Goal: Task Accomplishment & Management: Manage account settings

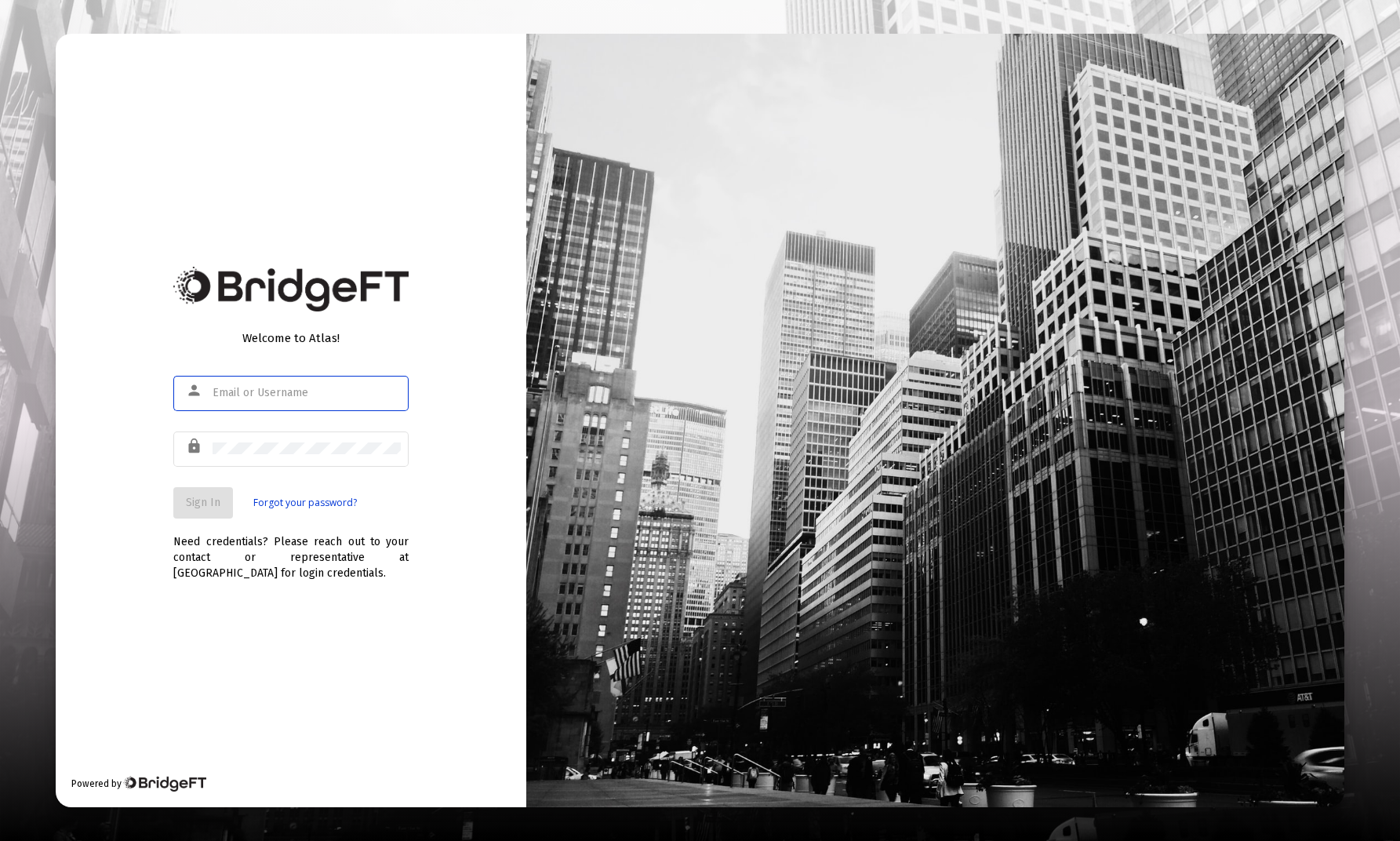
type input "[PERSON_NAME][EMAIL_ADDRESS][DOMAIN_NAME]"
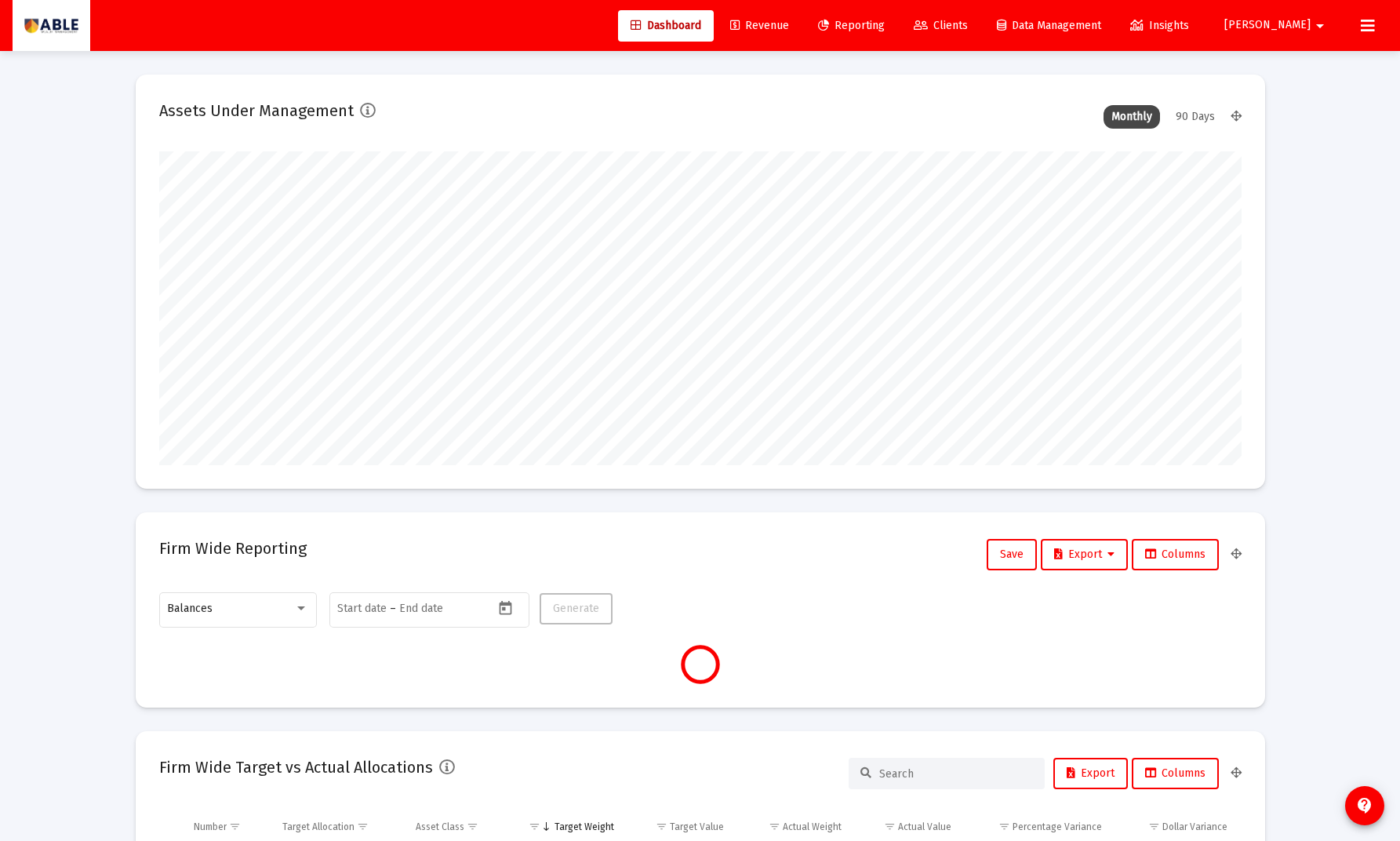
scroll to position [314, 582]
type input "[DATE]"
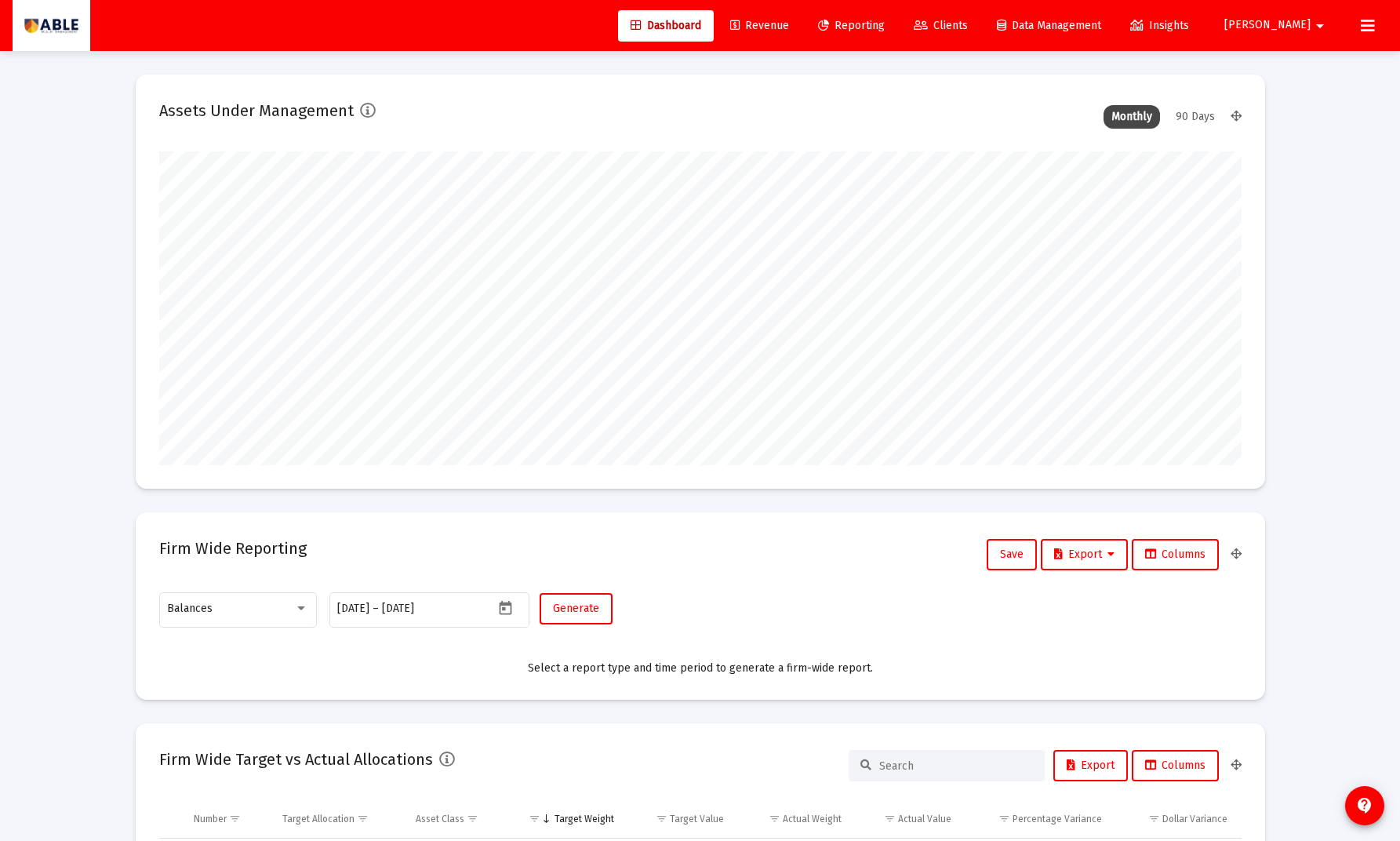
scroll to position [314, 506]
click at [789, 29] on span "Revenue" at bounding box center [759, 26] width 59 height 14
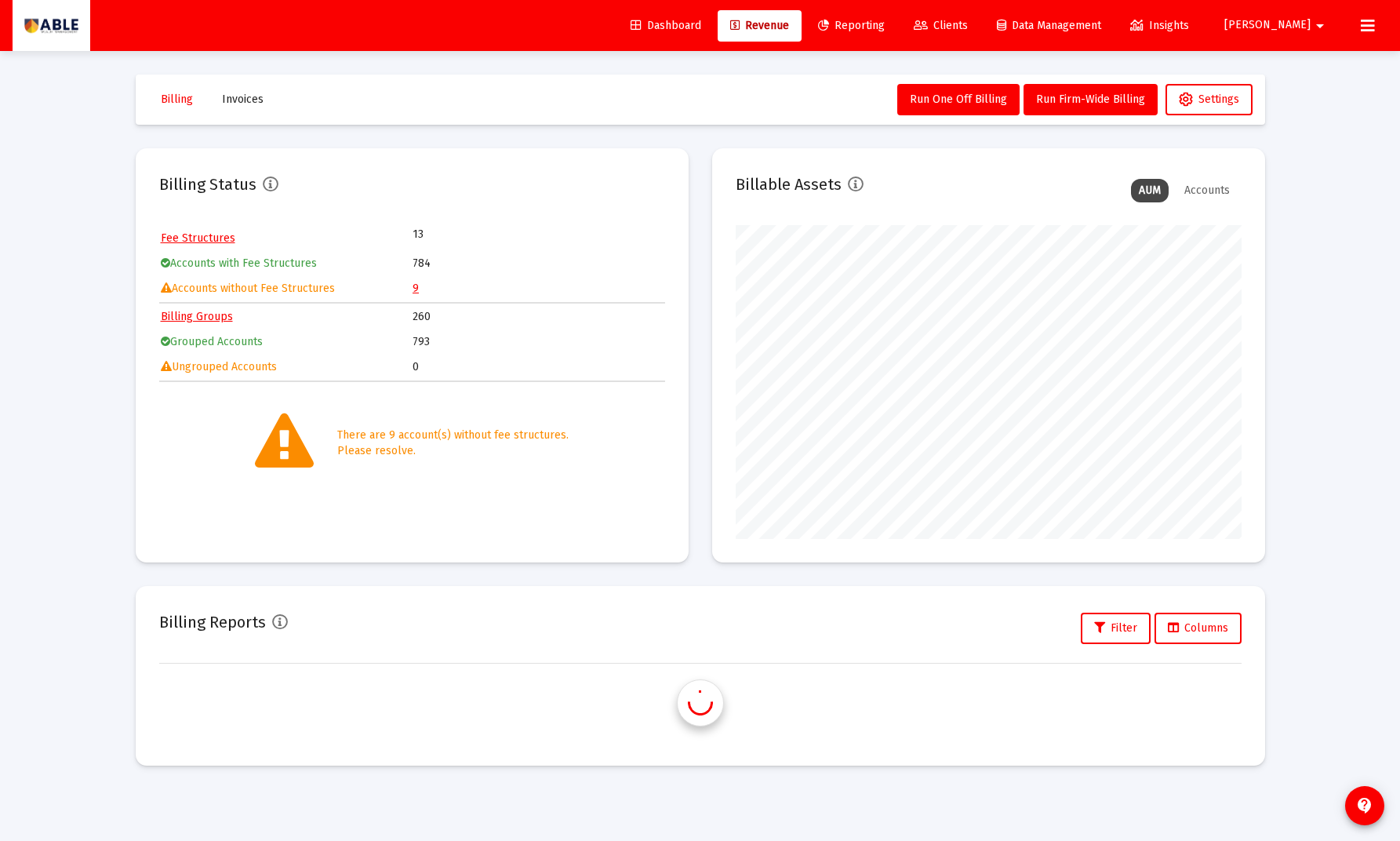
scroll to position [314, 506]
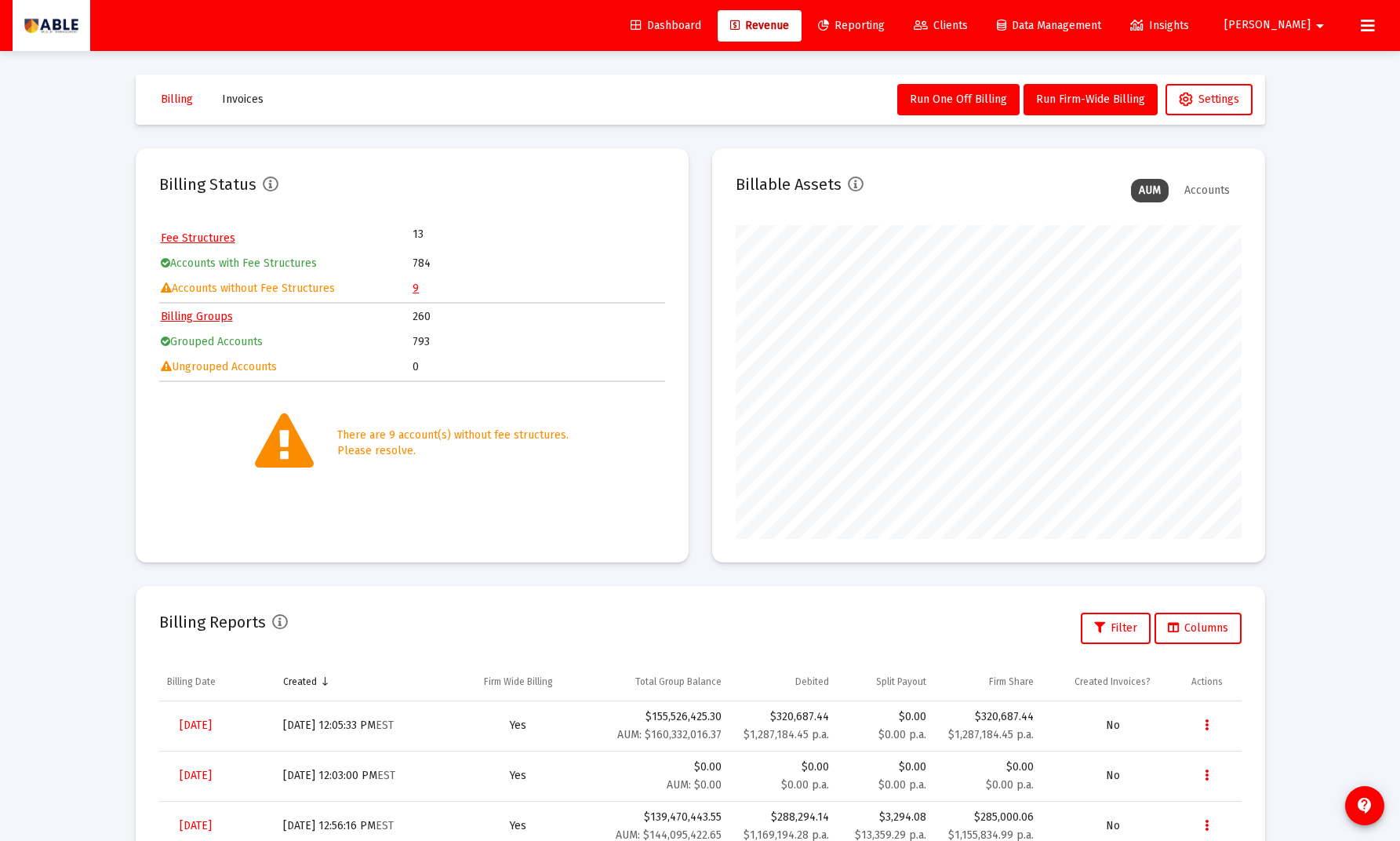
click at [415, 287] on link "9" at bounding box center [415, 288] width 6 height 14
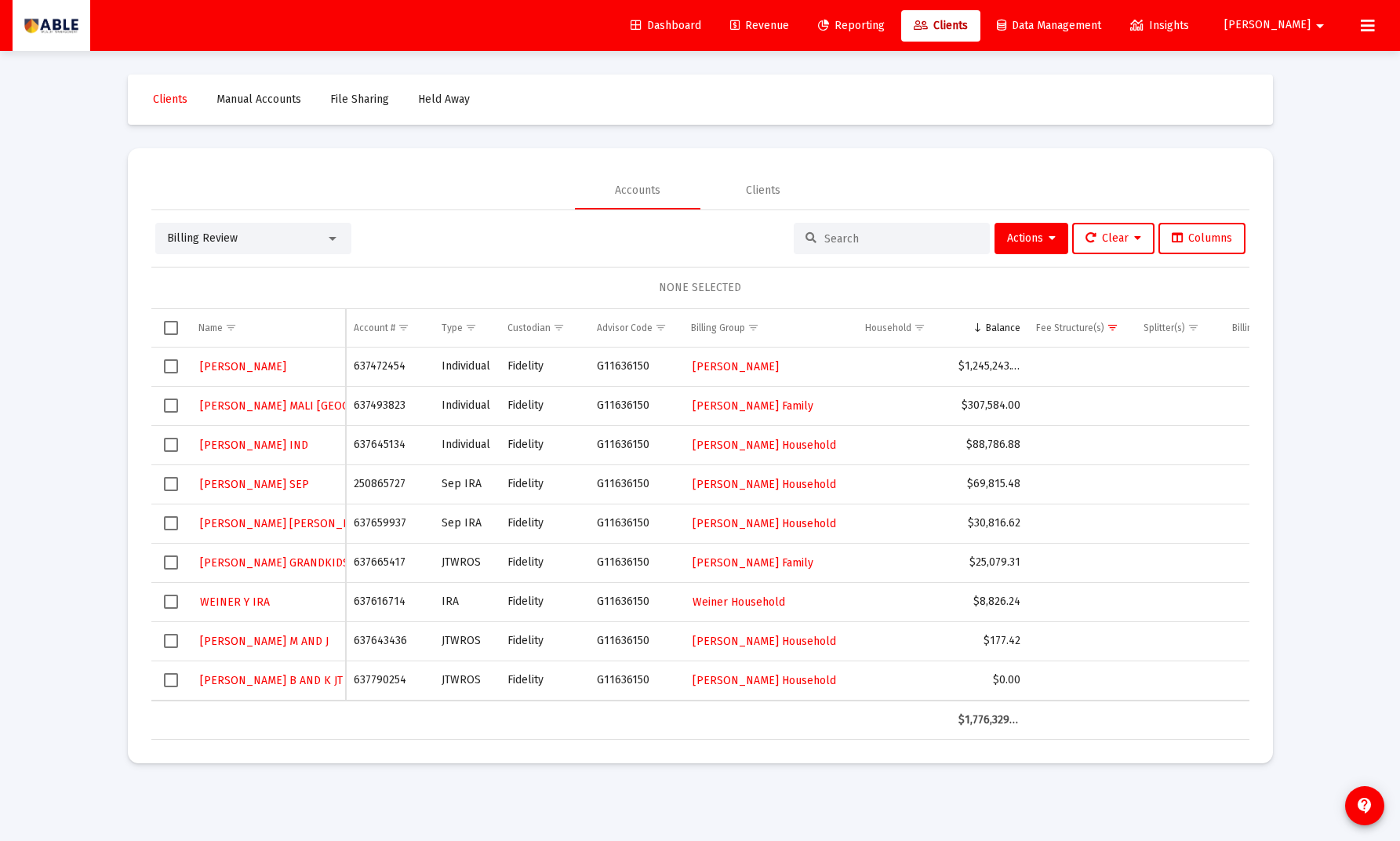
click at [175, 367] on span "Select row" at bounding box center [171, 366] width 14 height 14
click at [171, 405] on span "Select row" at bounding box center [171, 405] width 14 height 14
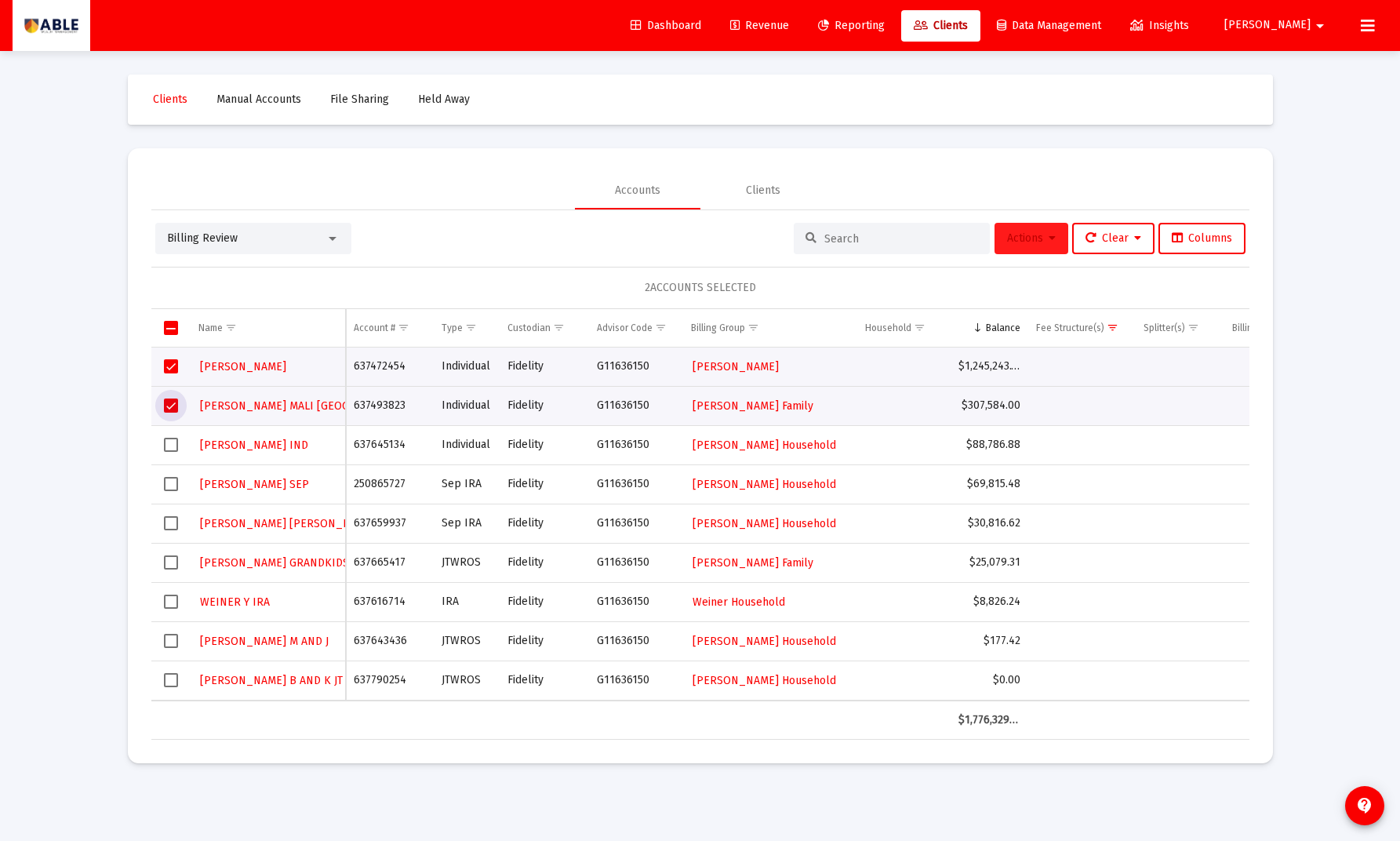
click at [1019, 238] on span "Actions" at bounding box center [1031, 238] width 49 height 14
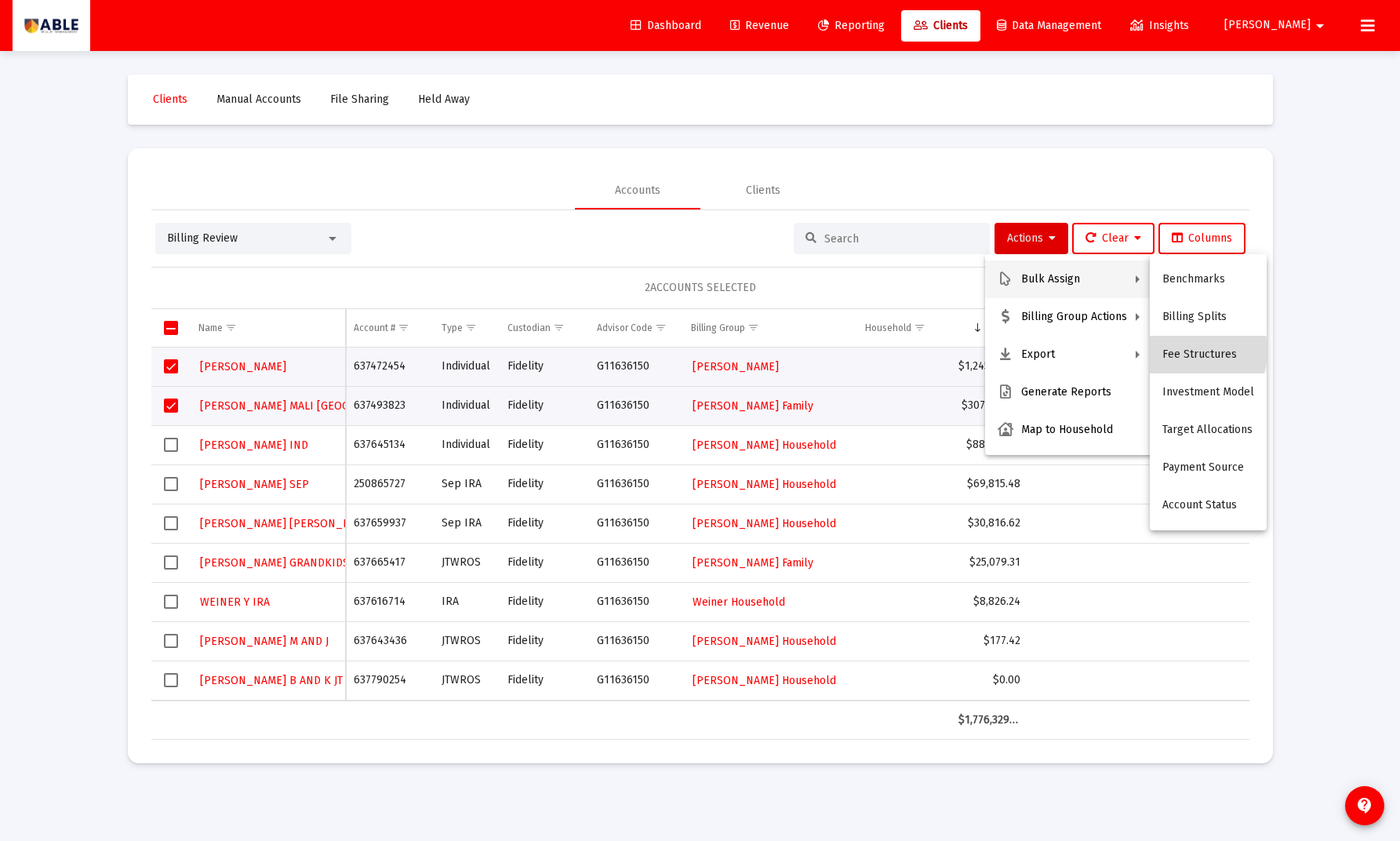
click at [1183, 351] on button "Fee Structures" at bounding box center [1207, 355] width 117 height 38
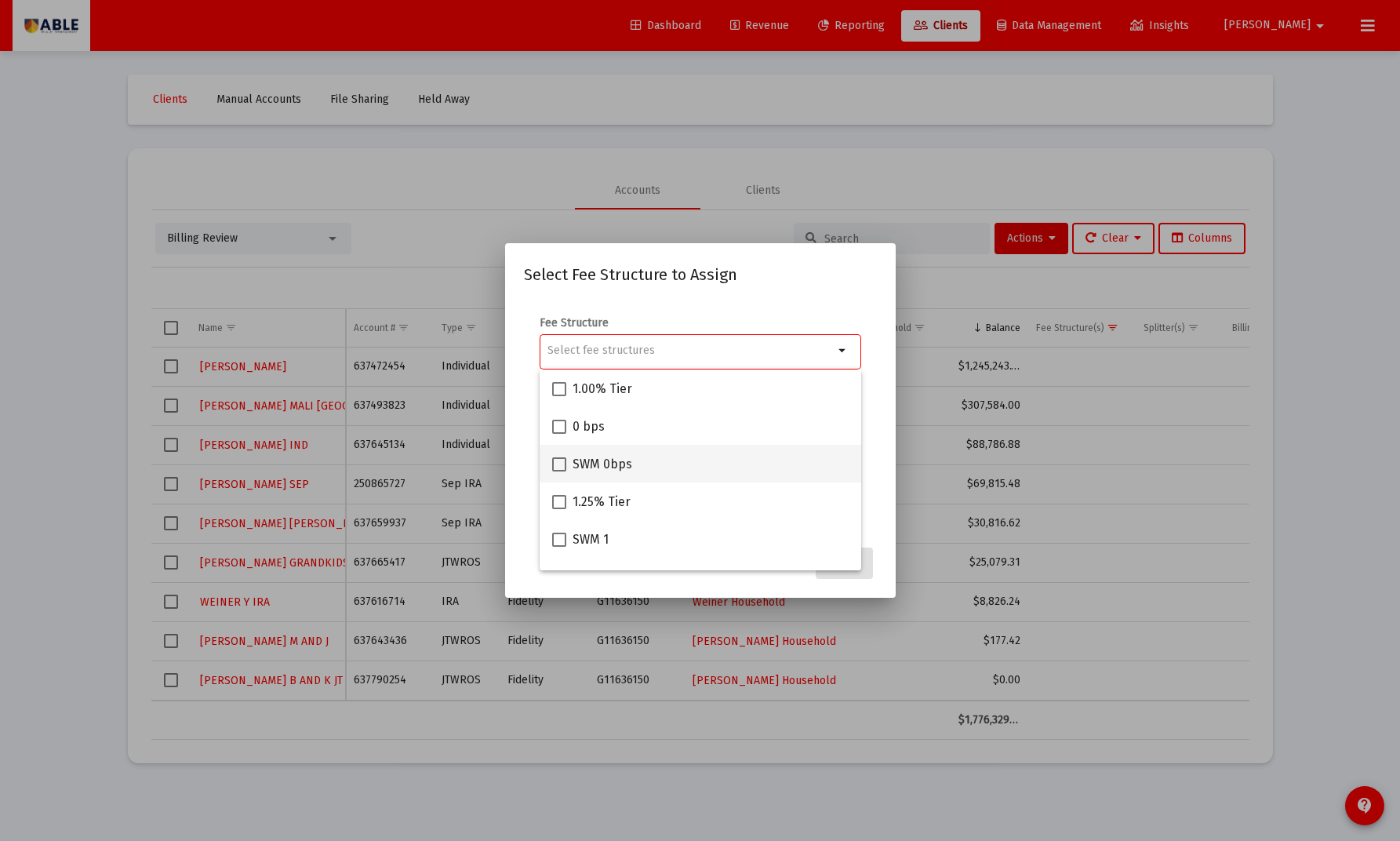
scroll to position [26, 0]
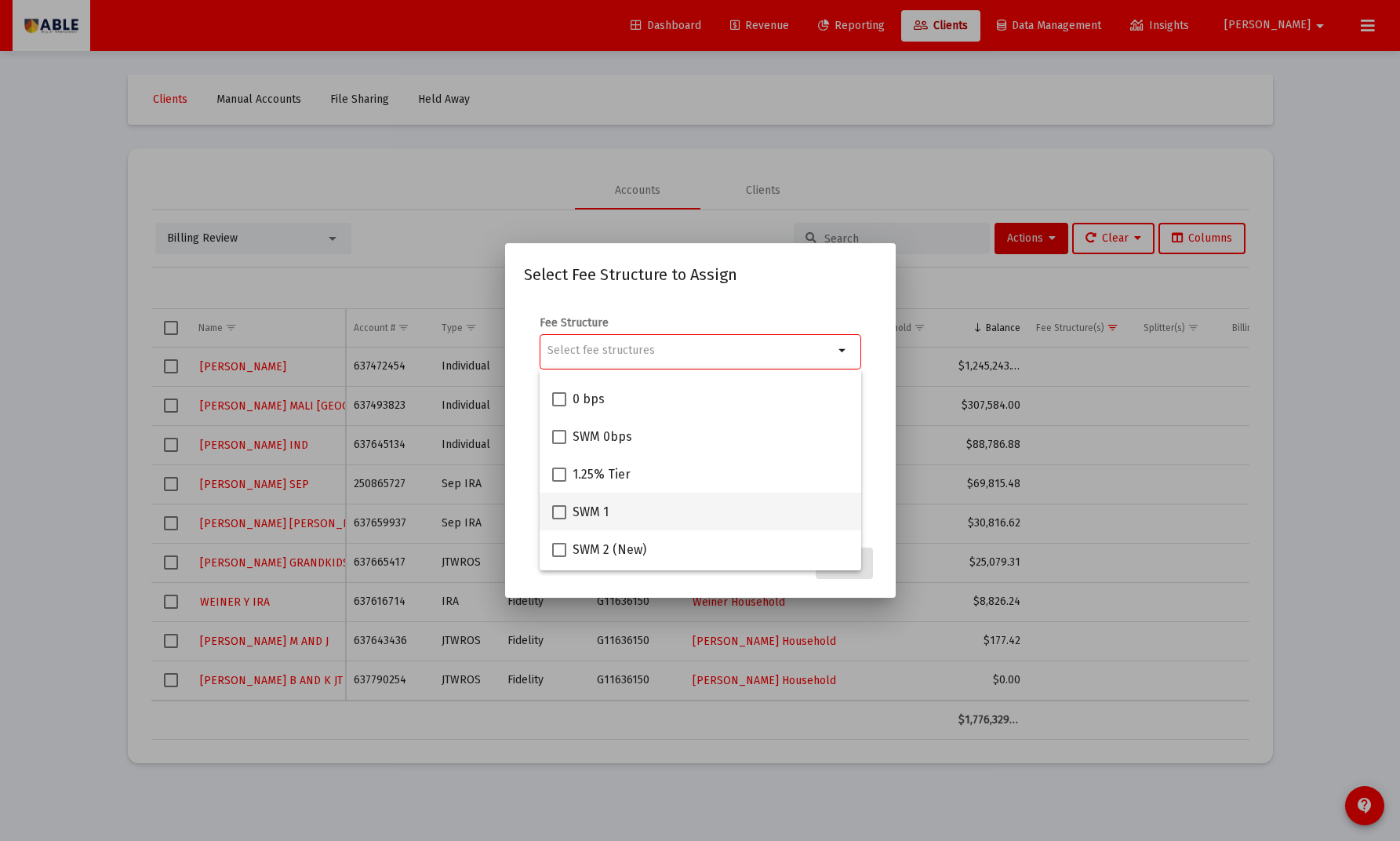
click at [587, 508] on span "SWM 1" at bounding box center [590, 513] width 36 height 19
click at [559, 519] on input "SWM 1" at bounding box center [558, 519] width 1 height 1
checkbox input "true"
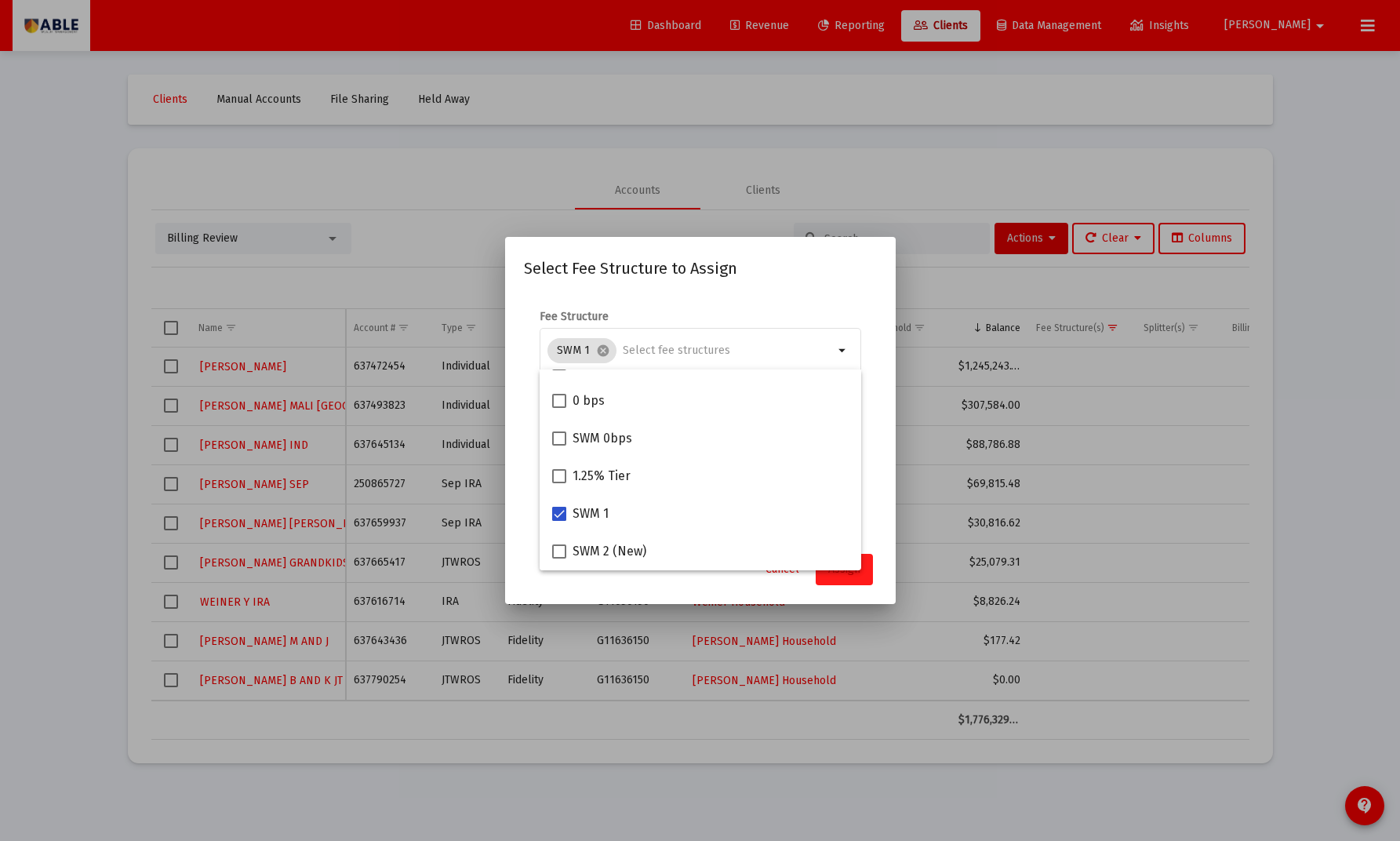
scroll to position [27, 0]
click at [849, 578] on button "Assign" at bounding box center [843, 569] width 57 height 32
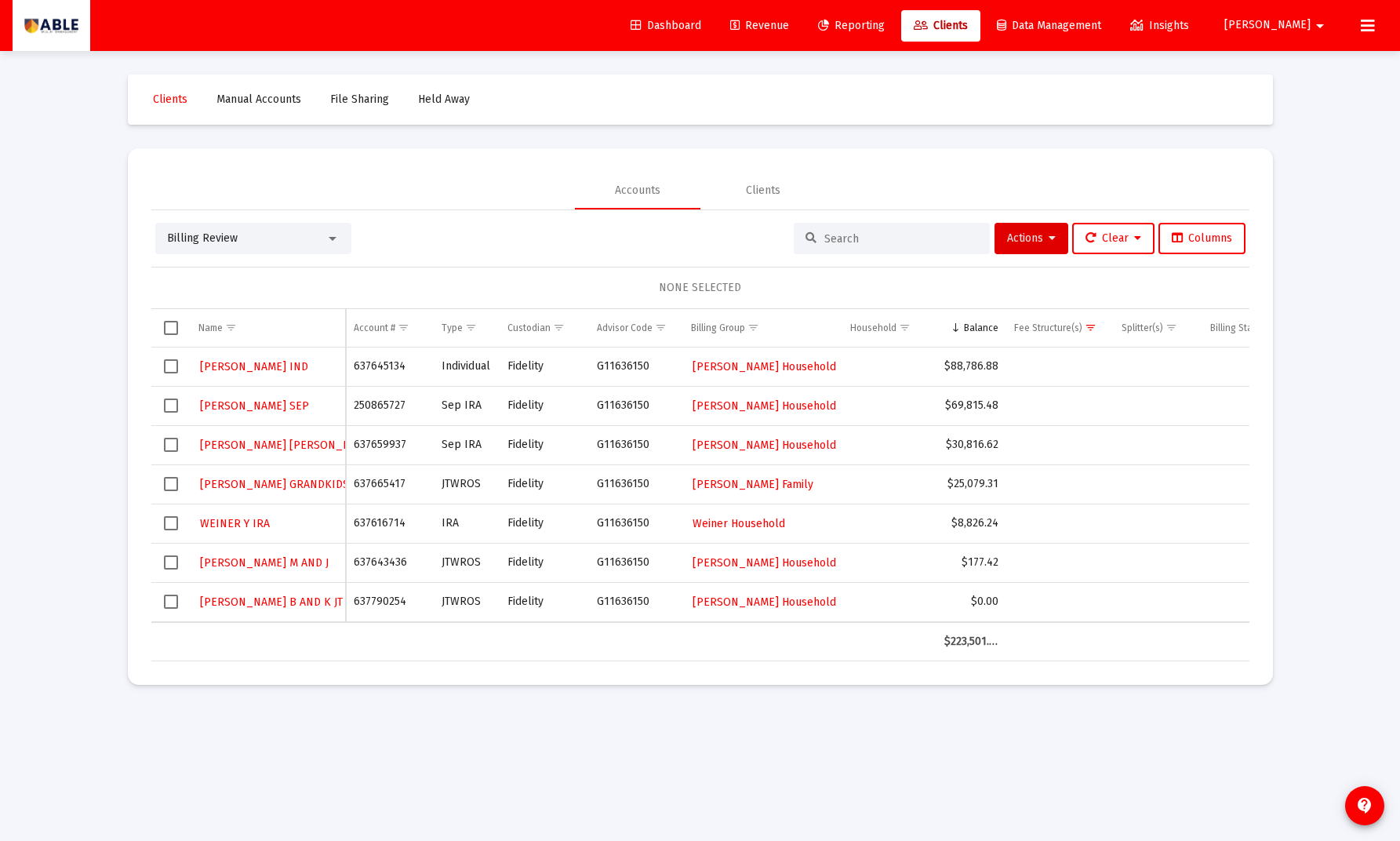
click at [169, 367] on span "Select row" at bounding box center [171, 366] width 14 height 14
click at [165, 484] on span "Select row" at bounding box center [171, 484] width 14 height 14
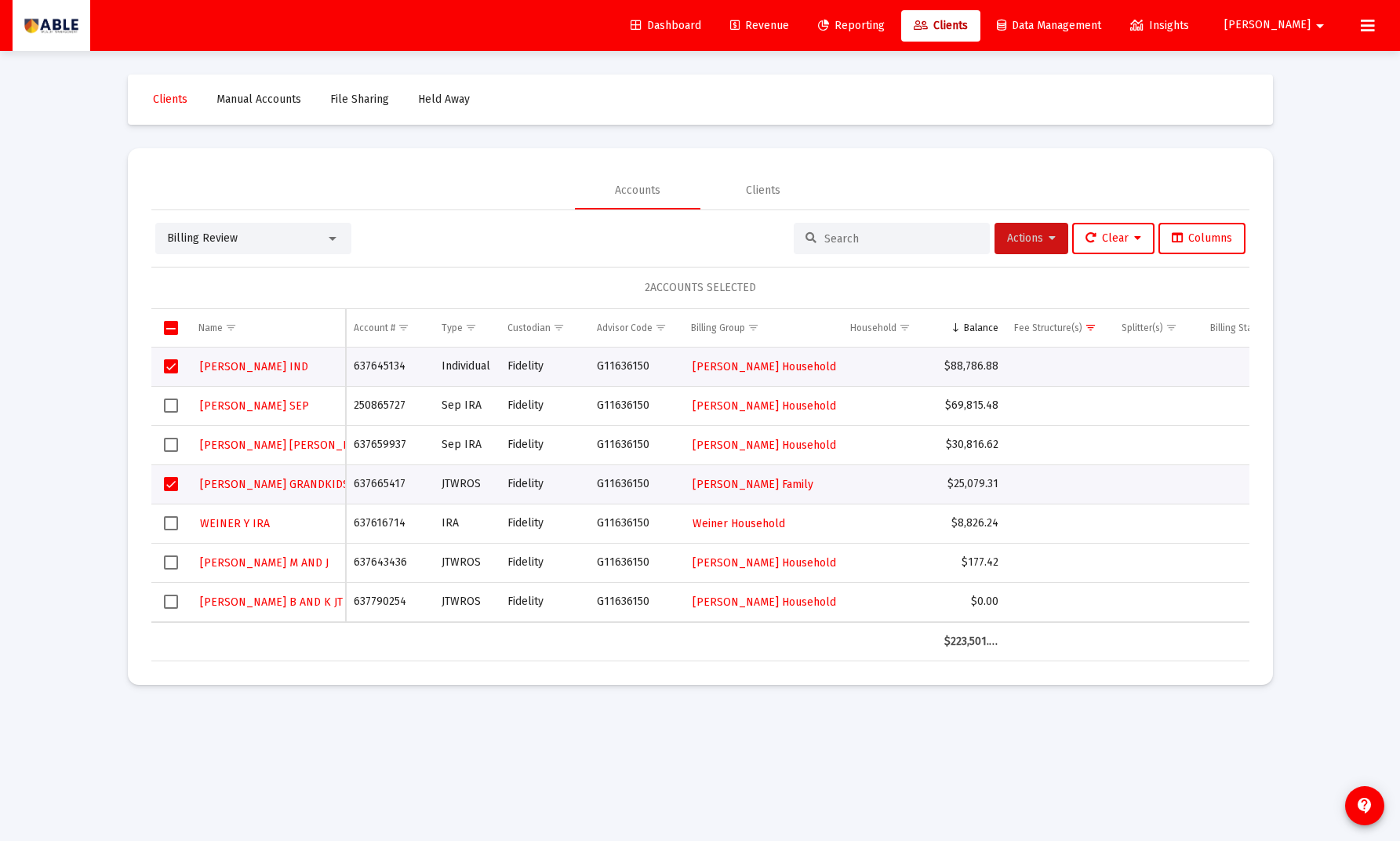
click at [1021, 246] on button "Actions" at bounding box center [1031, 238] width 73 height 32
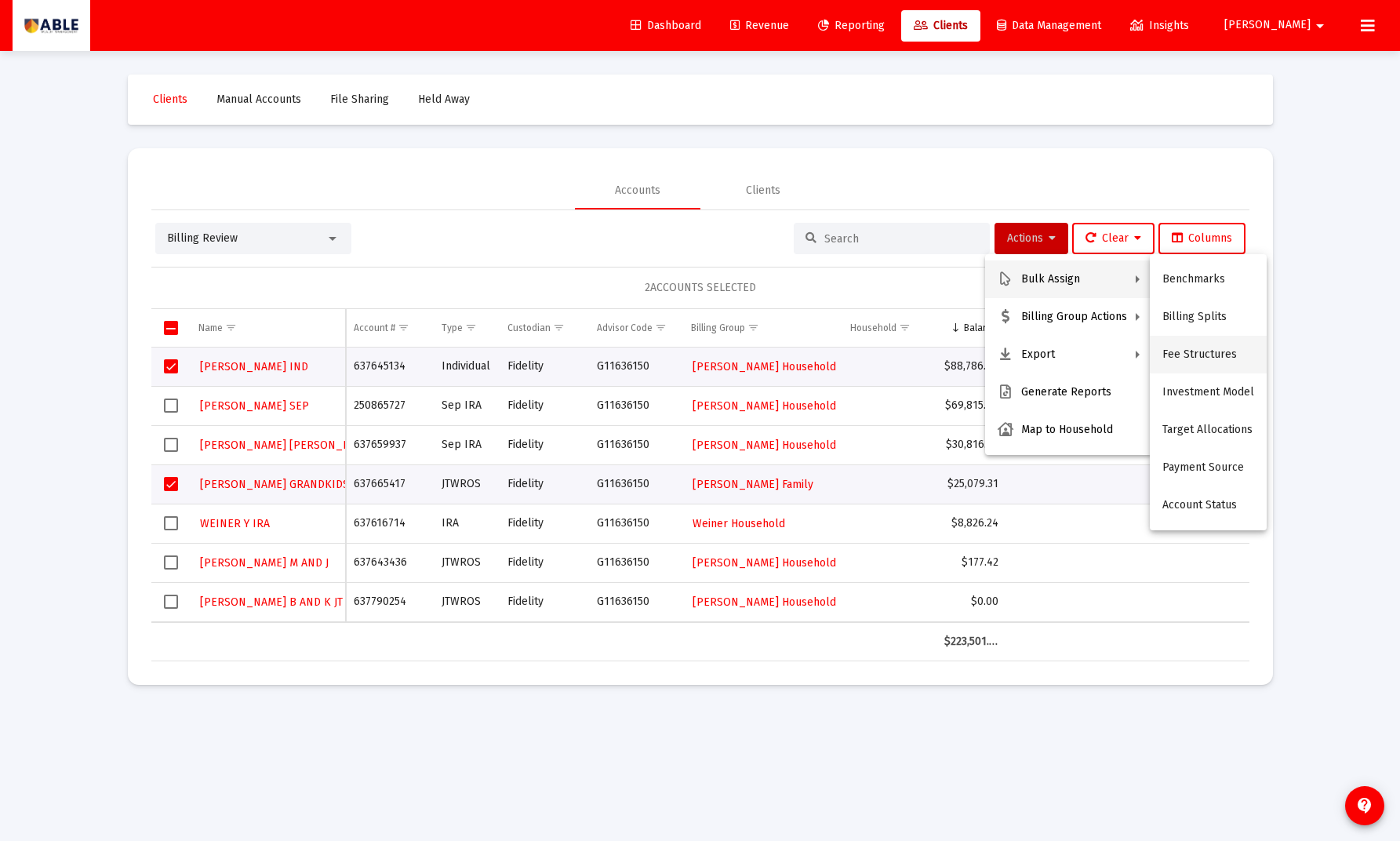
click at [1171, 351] on button "Fee Structures" at bounding box center [1207, 355] width 117 height 38
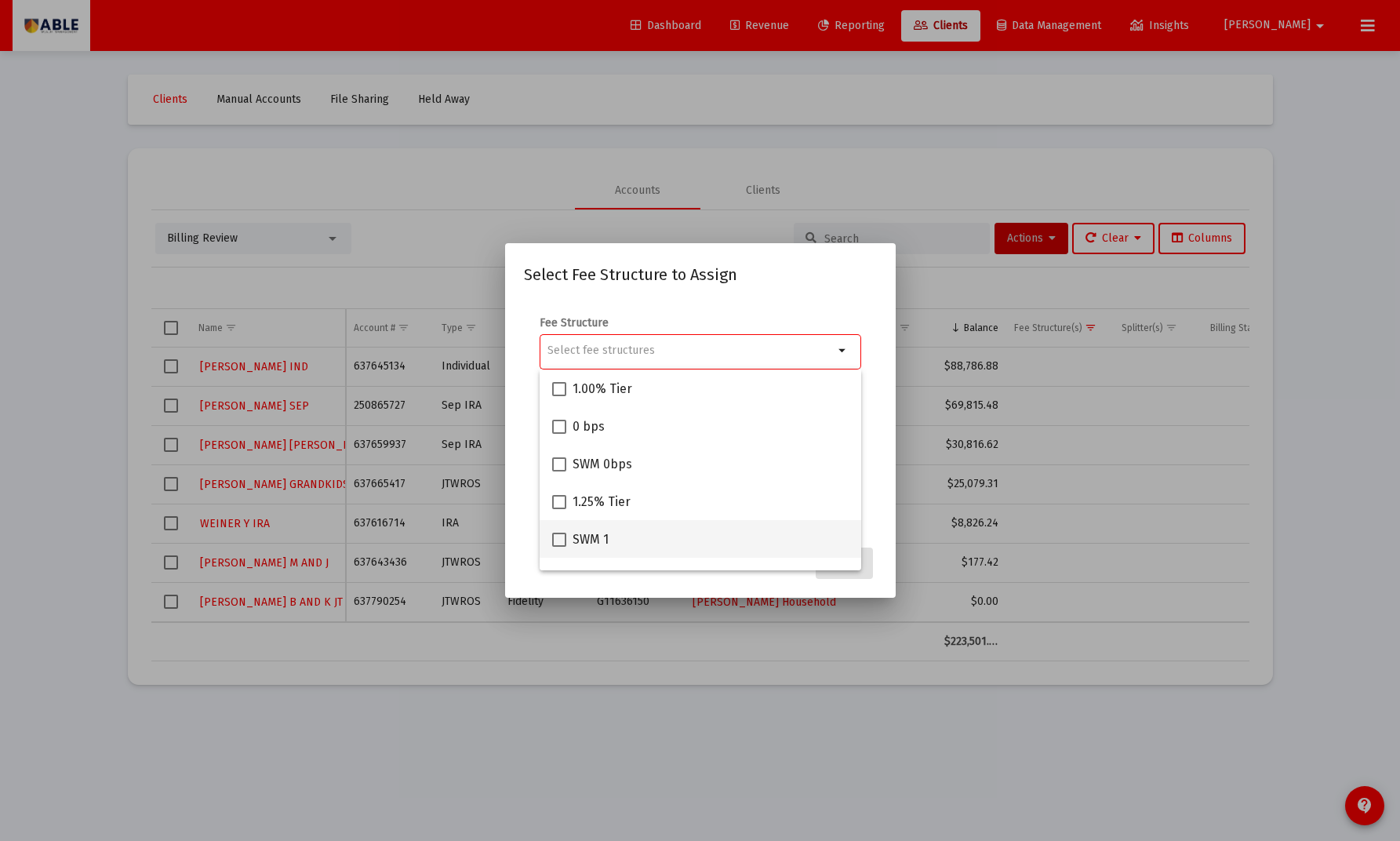
click at [590, 534] on span "SWM 1" at bounding box center [590, 540] width 36 height 19
click at [559, 547] on input "SWM 1" at bounding box center [558, 547] width 1 height 1
checkbox input "true"
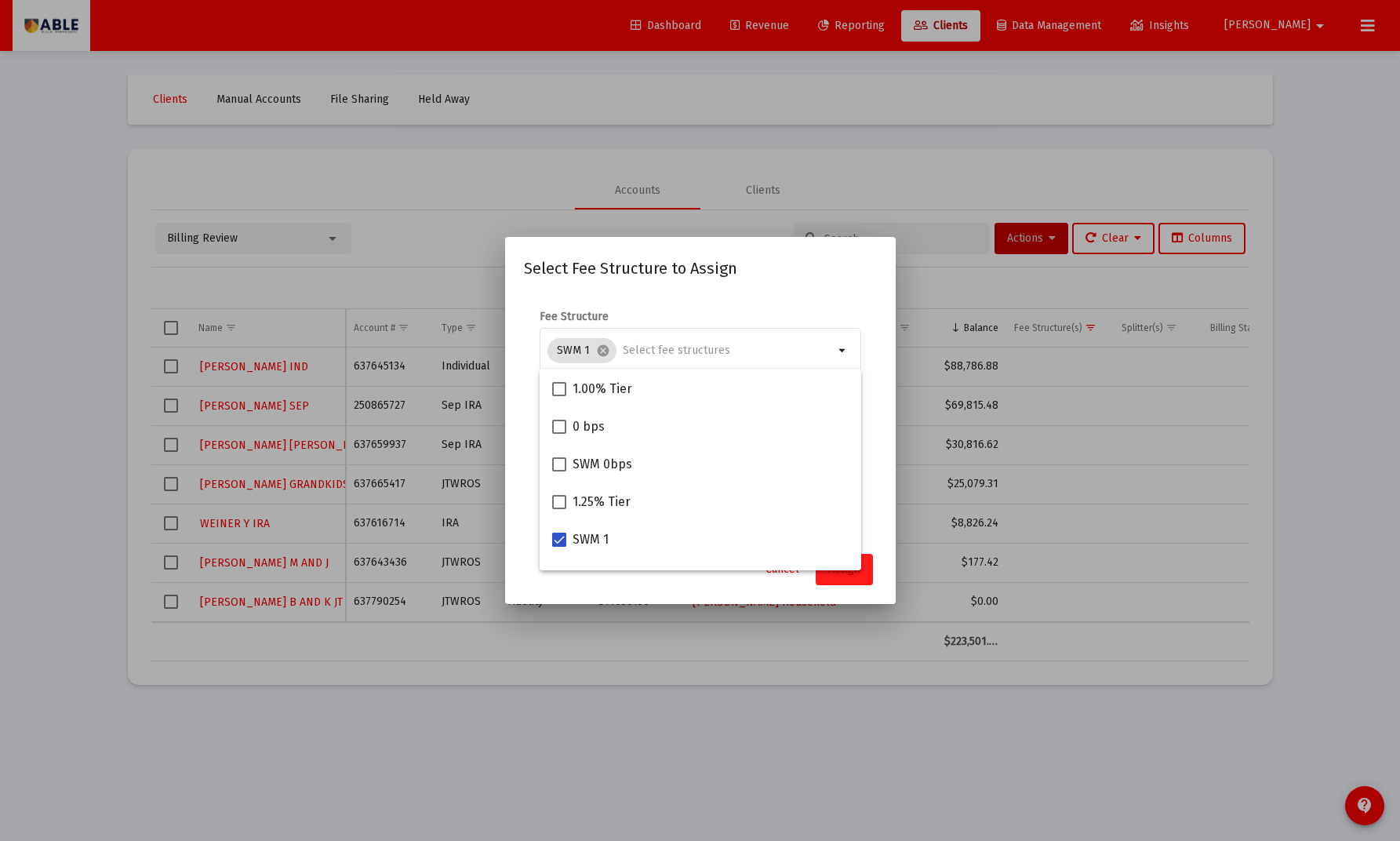
click at [865, 582] on button "Assign" at bounding box center [843, 569] width 57 height 32
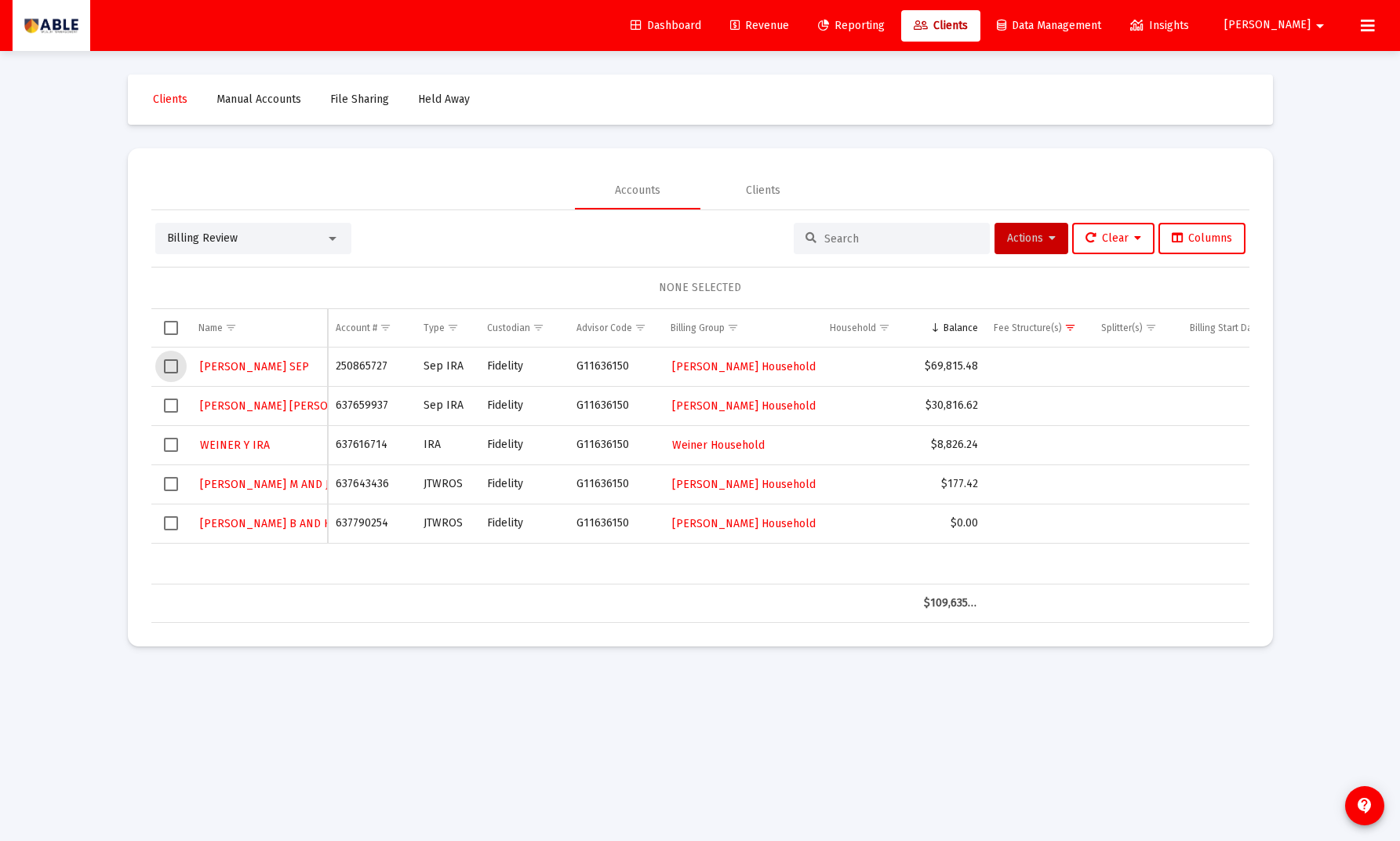
click at [174, 367] on span "Select row" at bounding box center [171, 366] width 14 height 14
click at [168, 402] on span "Select row" at bounding box center [171, 405] width 14 height 14
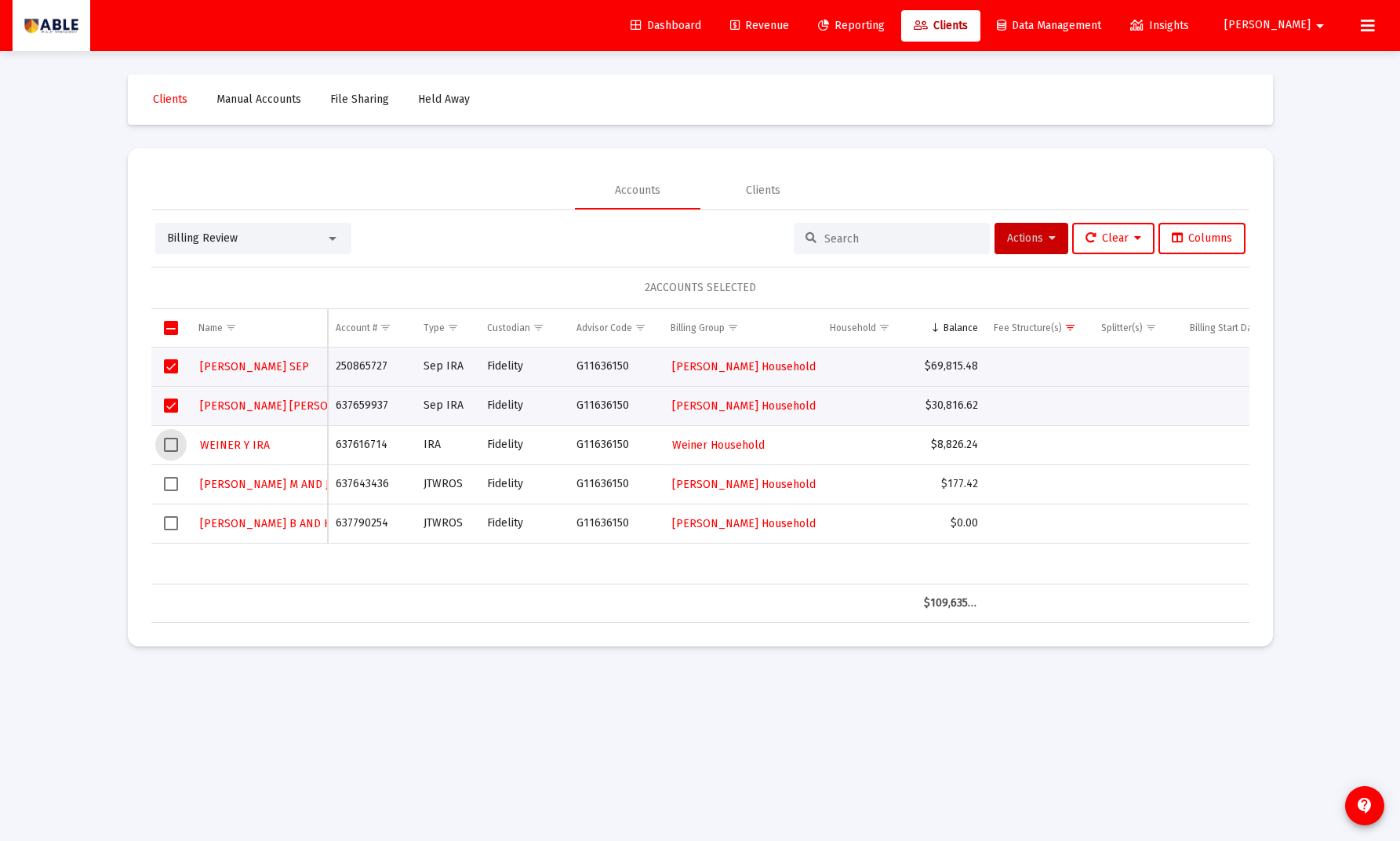
click at [166, 442] on span "Select row" at bounding box center [171, 444] width 14 height 14
click at [165, 525] on span "Select row" at bounding box center [171, 523] width 14 height 14
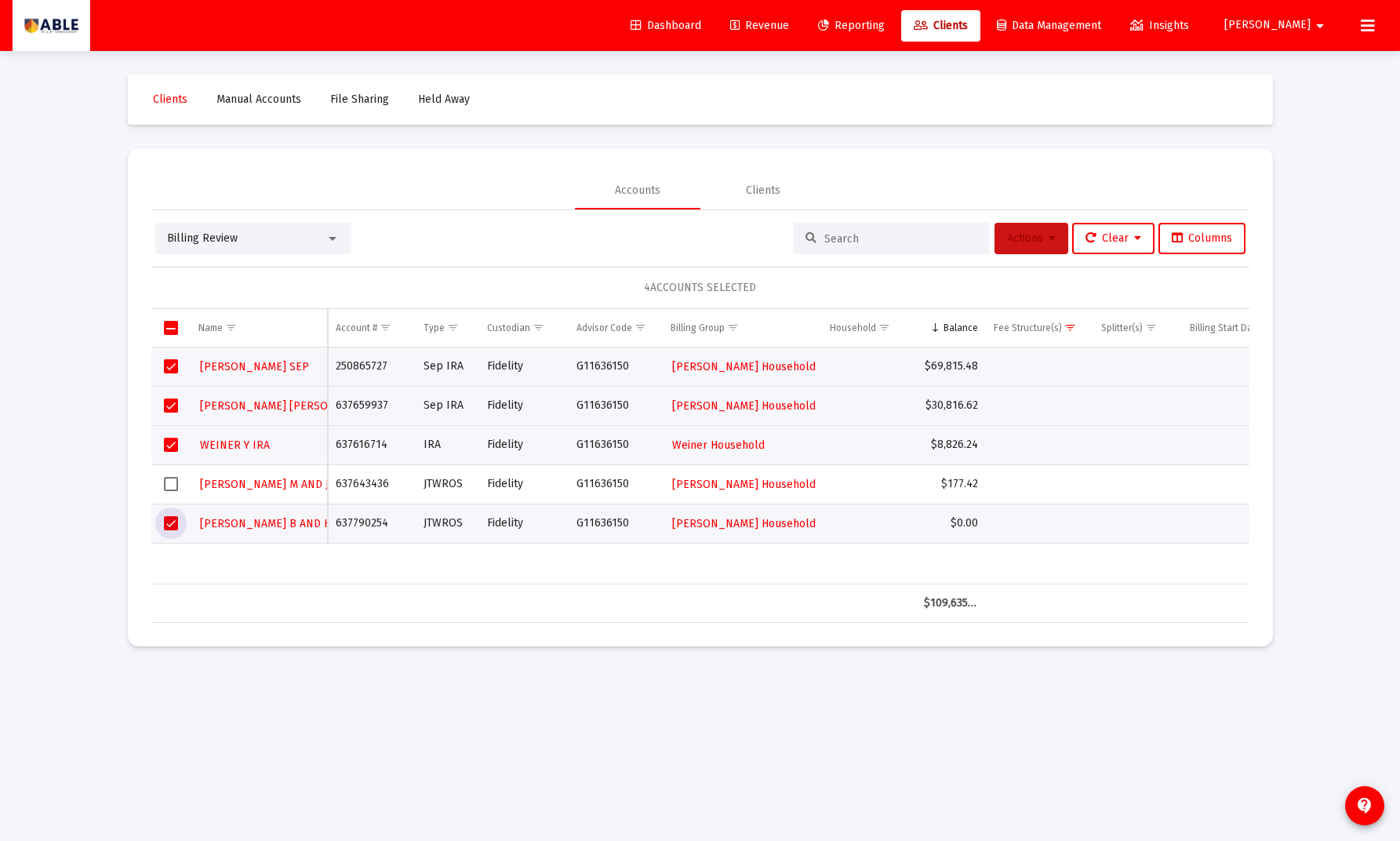
click at [1029, 244] on span "Actions" at bounding box center [1031, 238] width 49 height 14
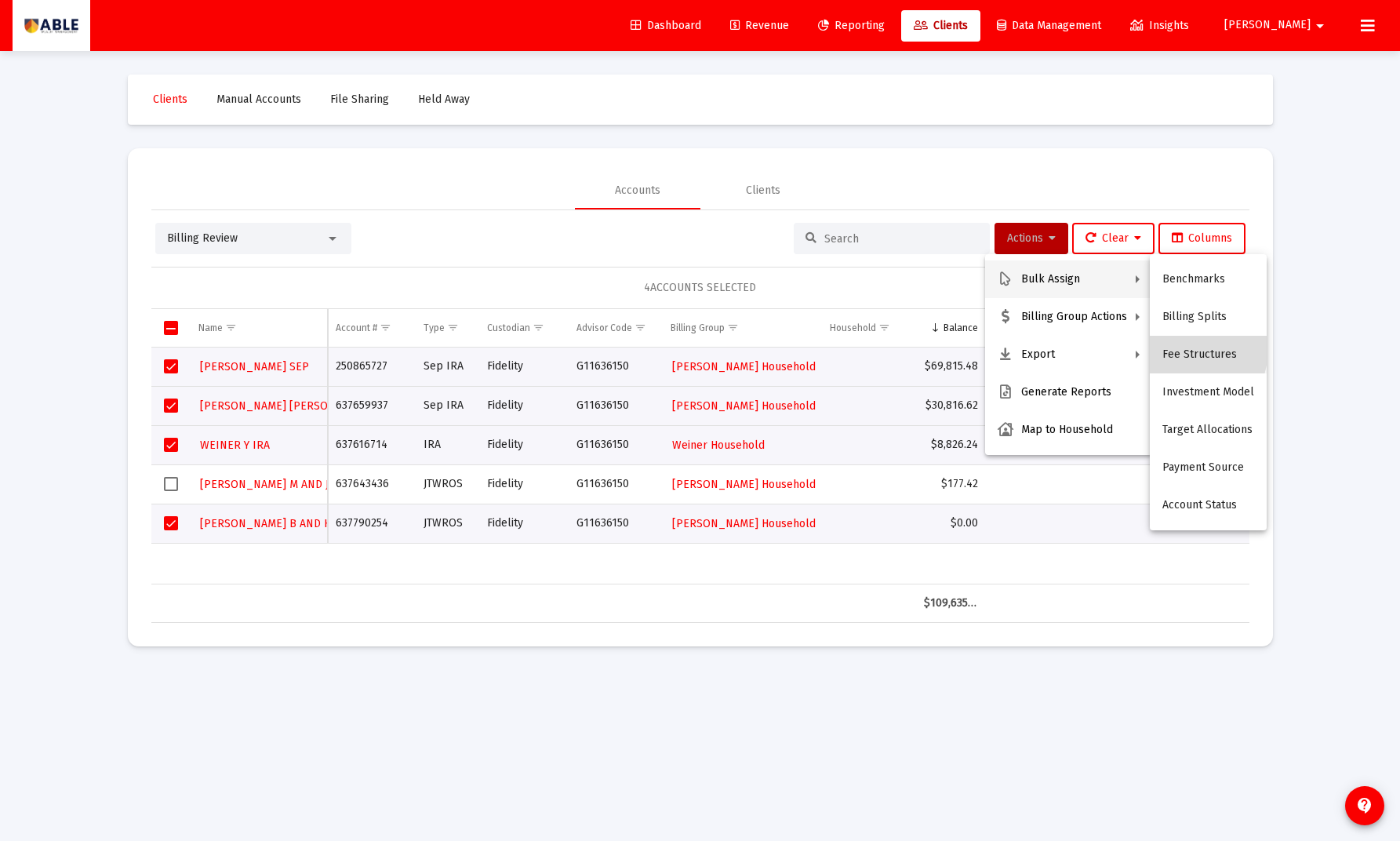
click at [1178, 348] on button "Fee Structures" at bounding box center [1207, 355] width 117 height 38
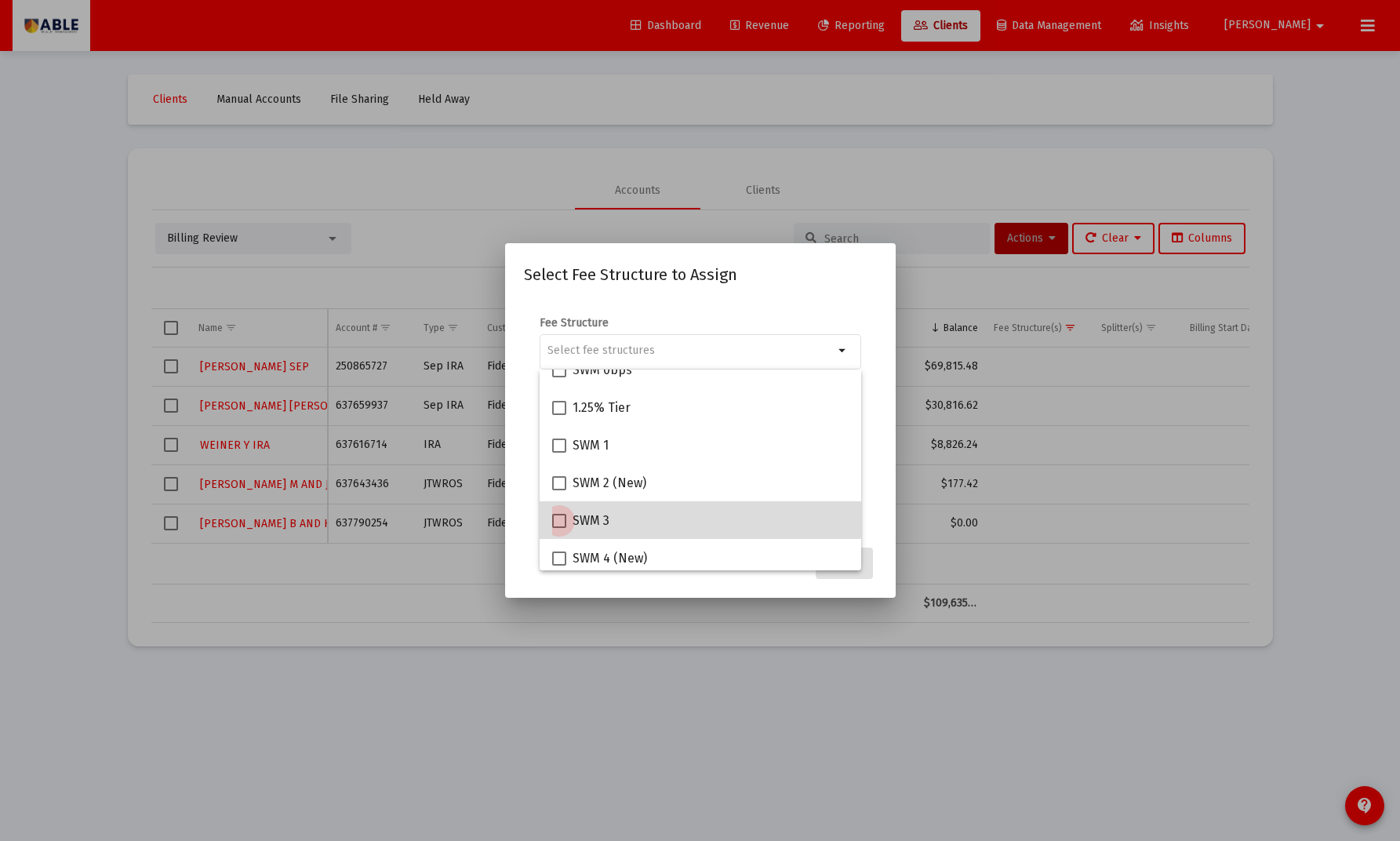
scroll to position [96, 0]
click at [601, 517] on span "SWM 3" at bounding box center [590, 519] width 37 height 19
click at [559, 526] on input "SWM 3" at bounding box center [558, 526] width 1 height 1
checkbox input "true"
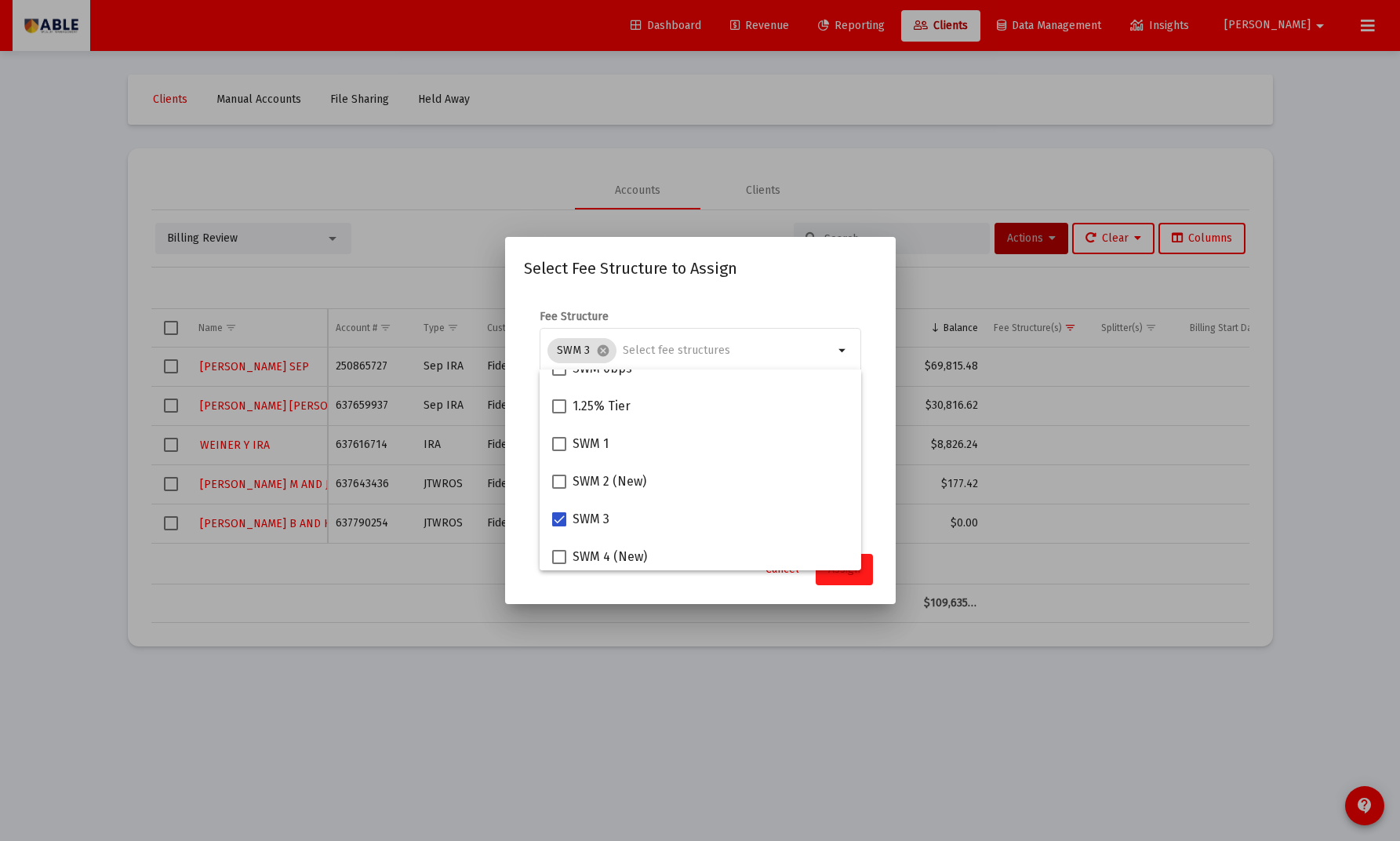
click at [830, 574] on span "Assign" at bounding box center [844, 569] width 32 height 14
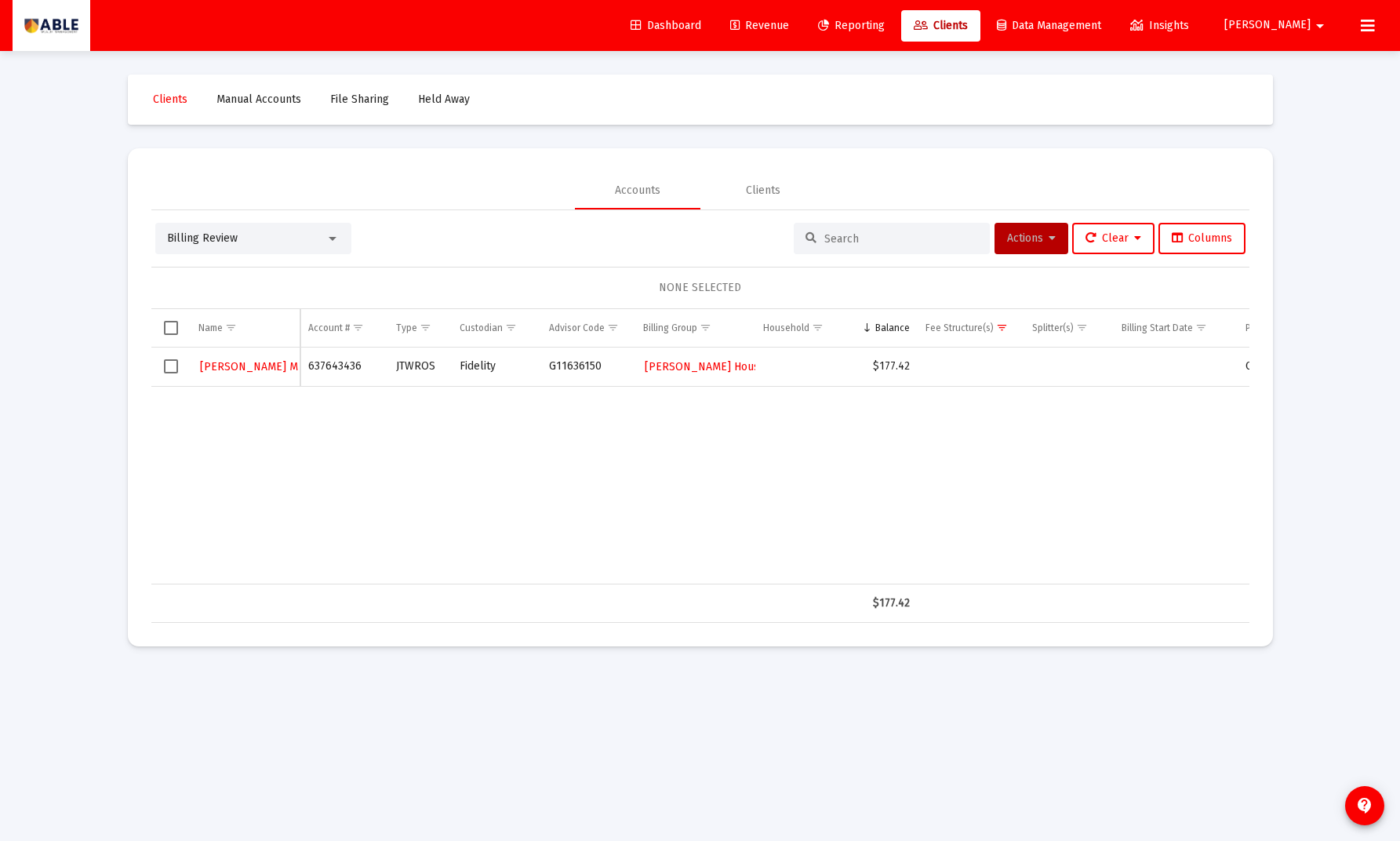
click at [165, 368] on span "Select row" at bounding box center [171, 366] width 14 height 14
click at [1003, 248] on button "Actions" at bounding box center [1031, 238] width 73 height 32
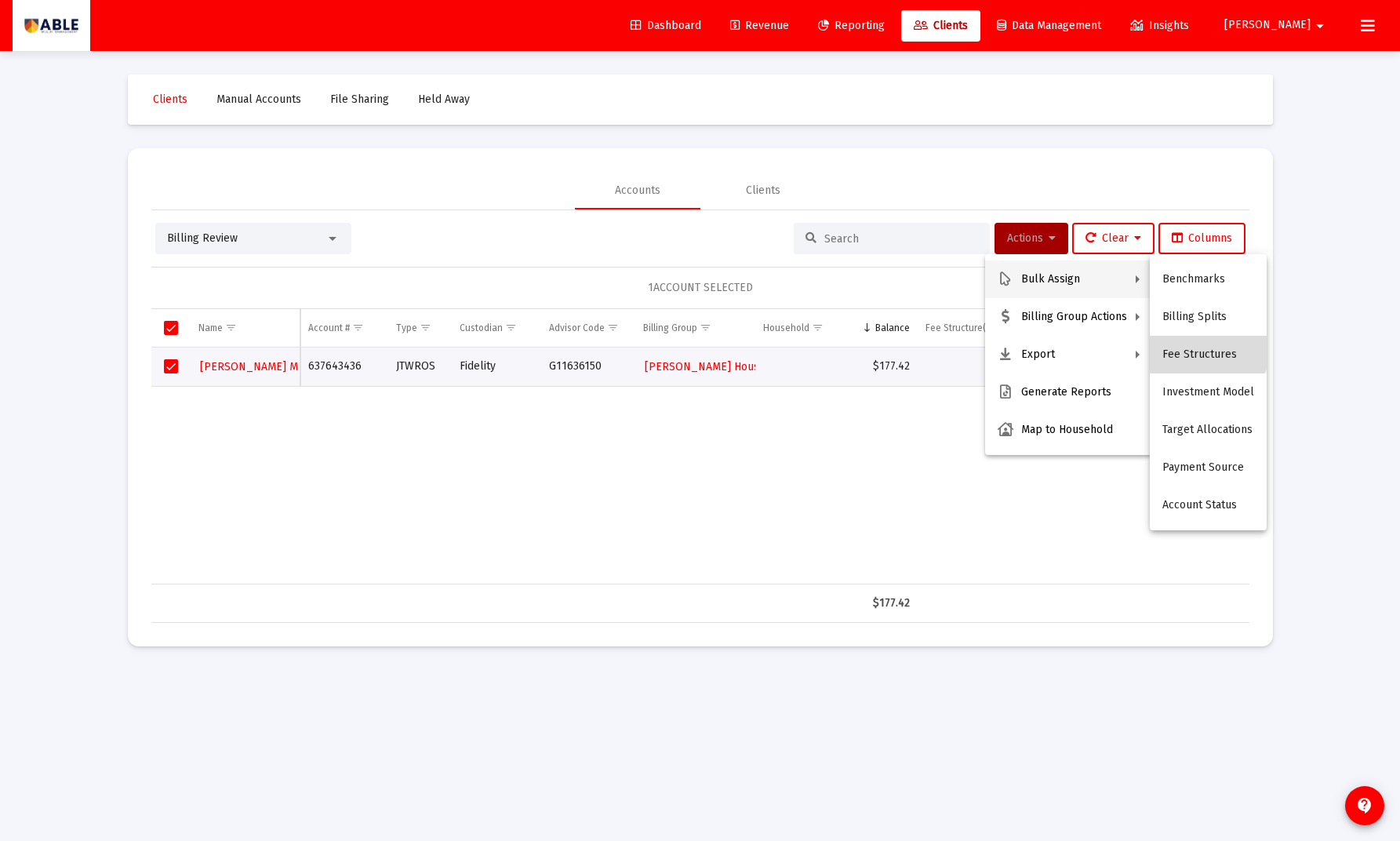
click at [1201, 344] on button "Fee Structures" at bounding box center [1207, 355] width 117 height 38
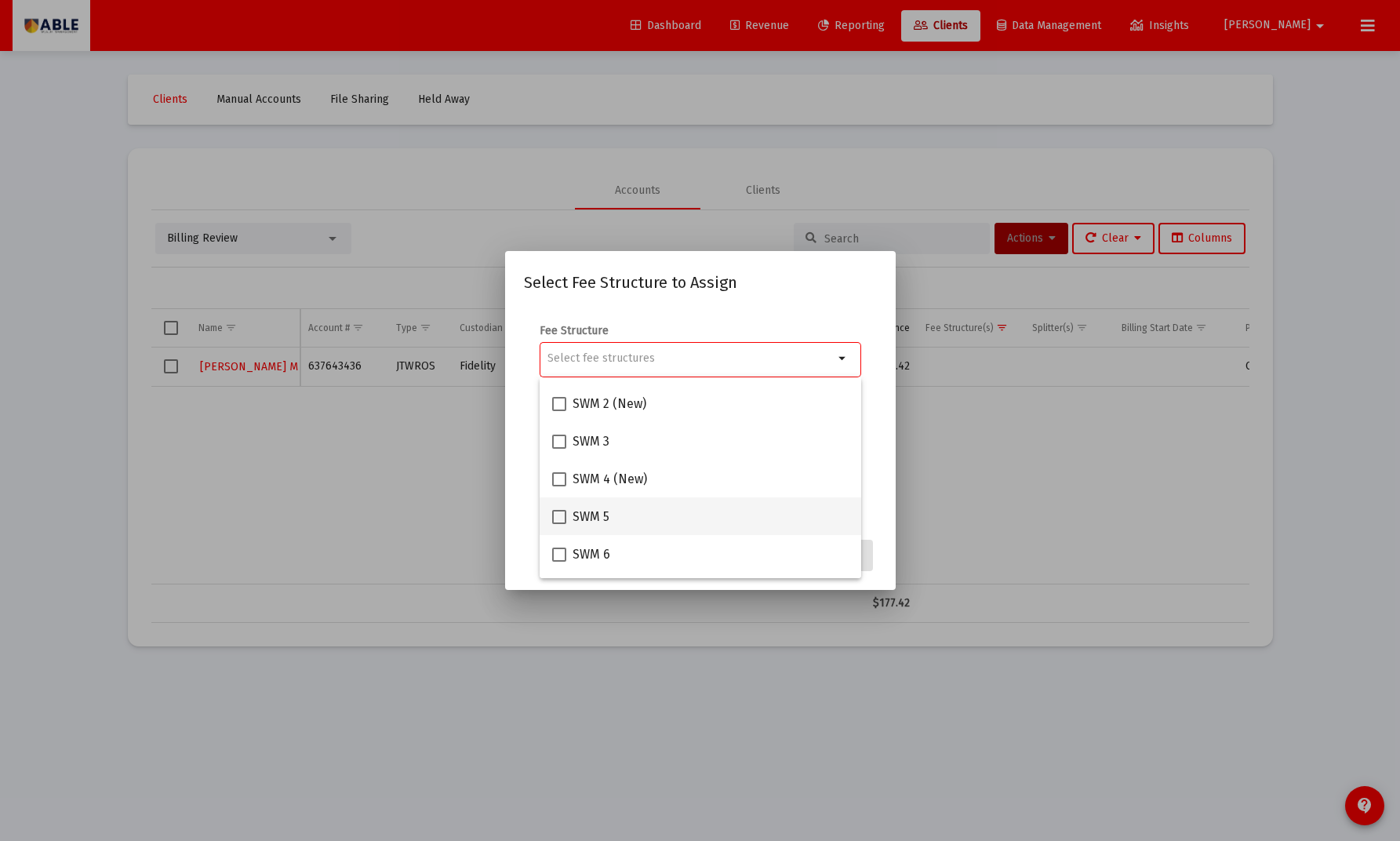
scroll to position [250, 0]
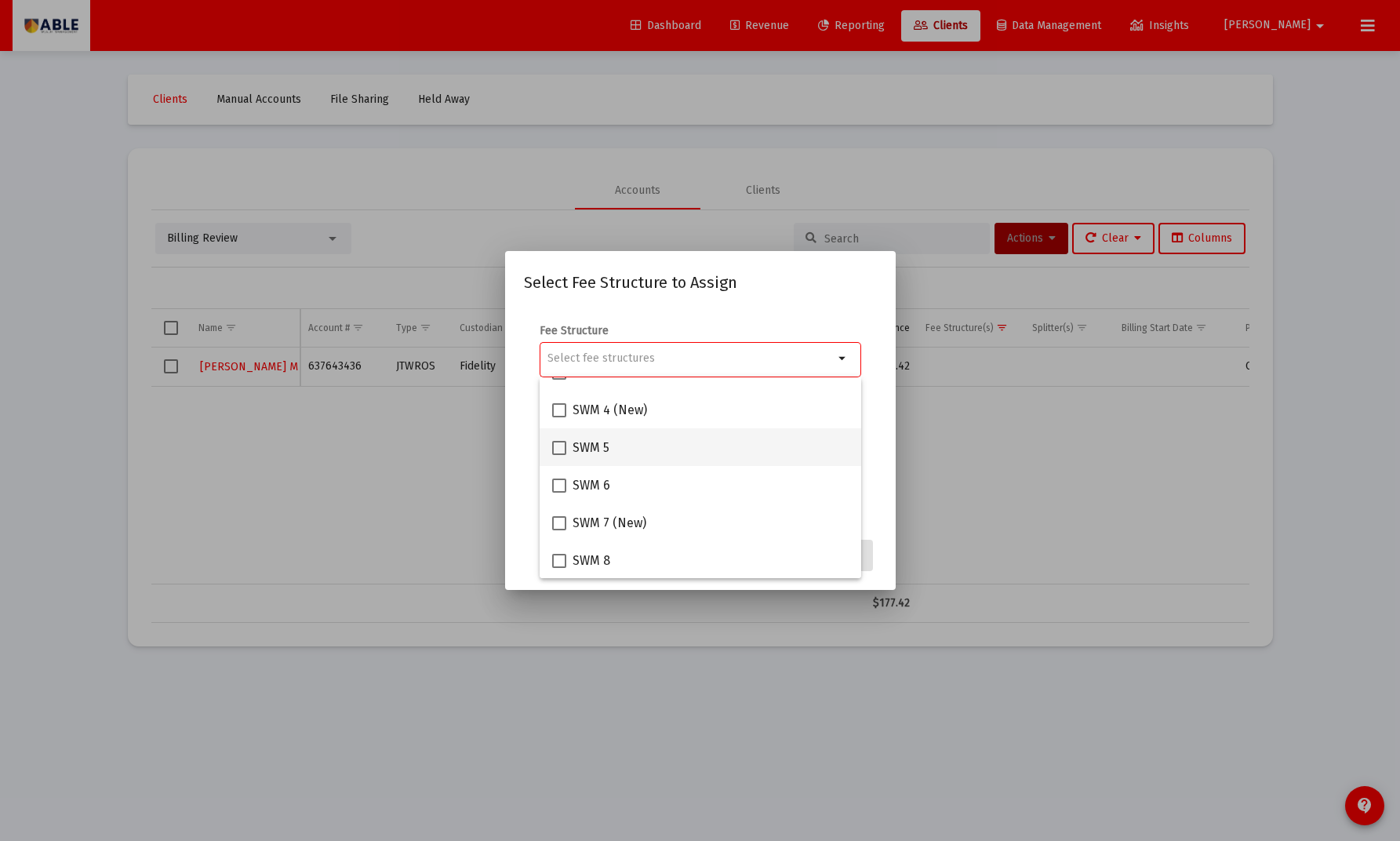
click at [587, 455] on span "SWM 5" at bounding box center [590, 448] width 37 height 19
click at [559, 455] on input "SWM 5" at bounding box center [558, 455] width 1 height 1
checkbox input "true"
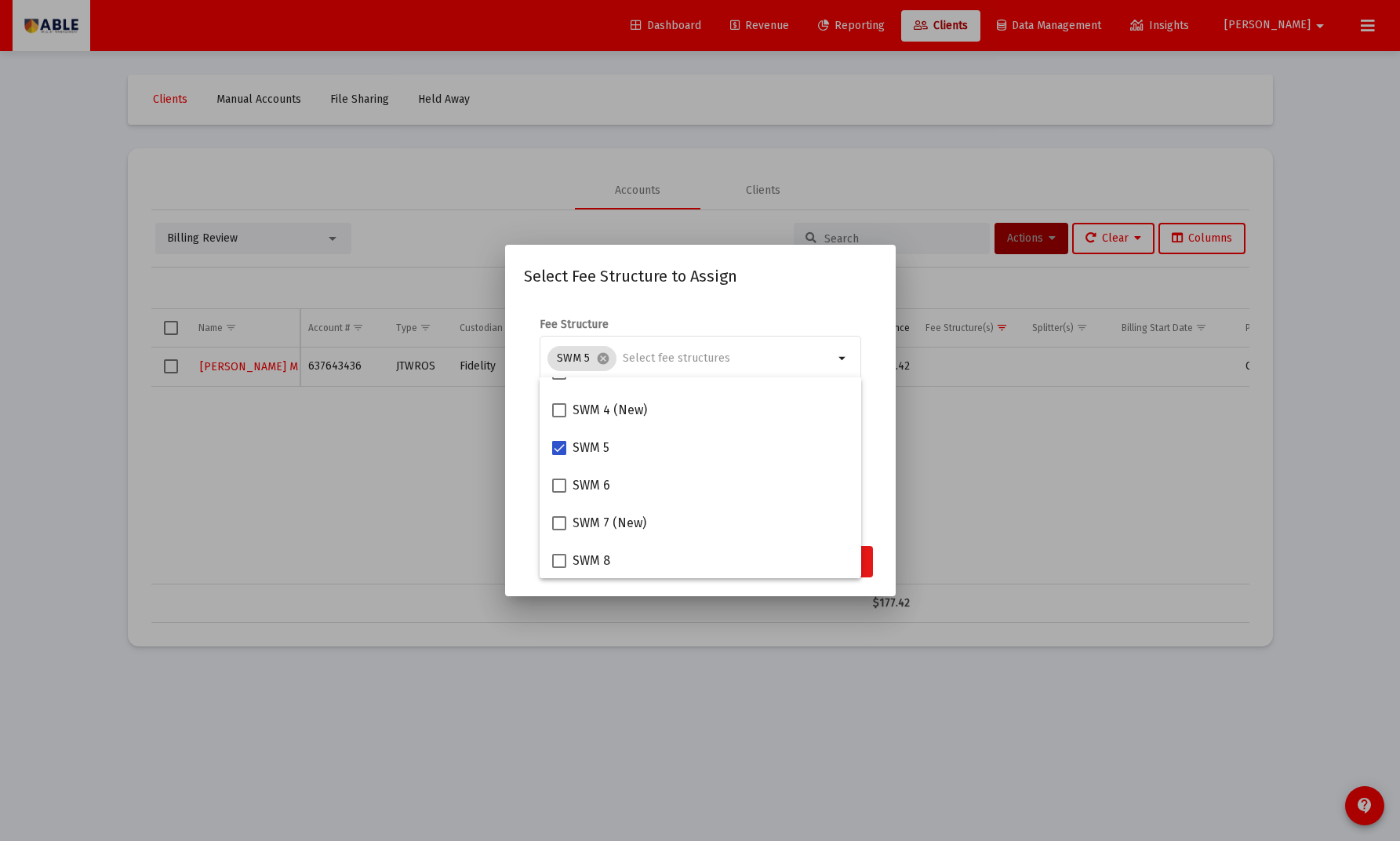
click at [867, 561] on button "Assign" at bounding box center [843, 561] width 57 height 32
